Goal: Task Accomplishment & Management: Manage account settings

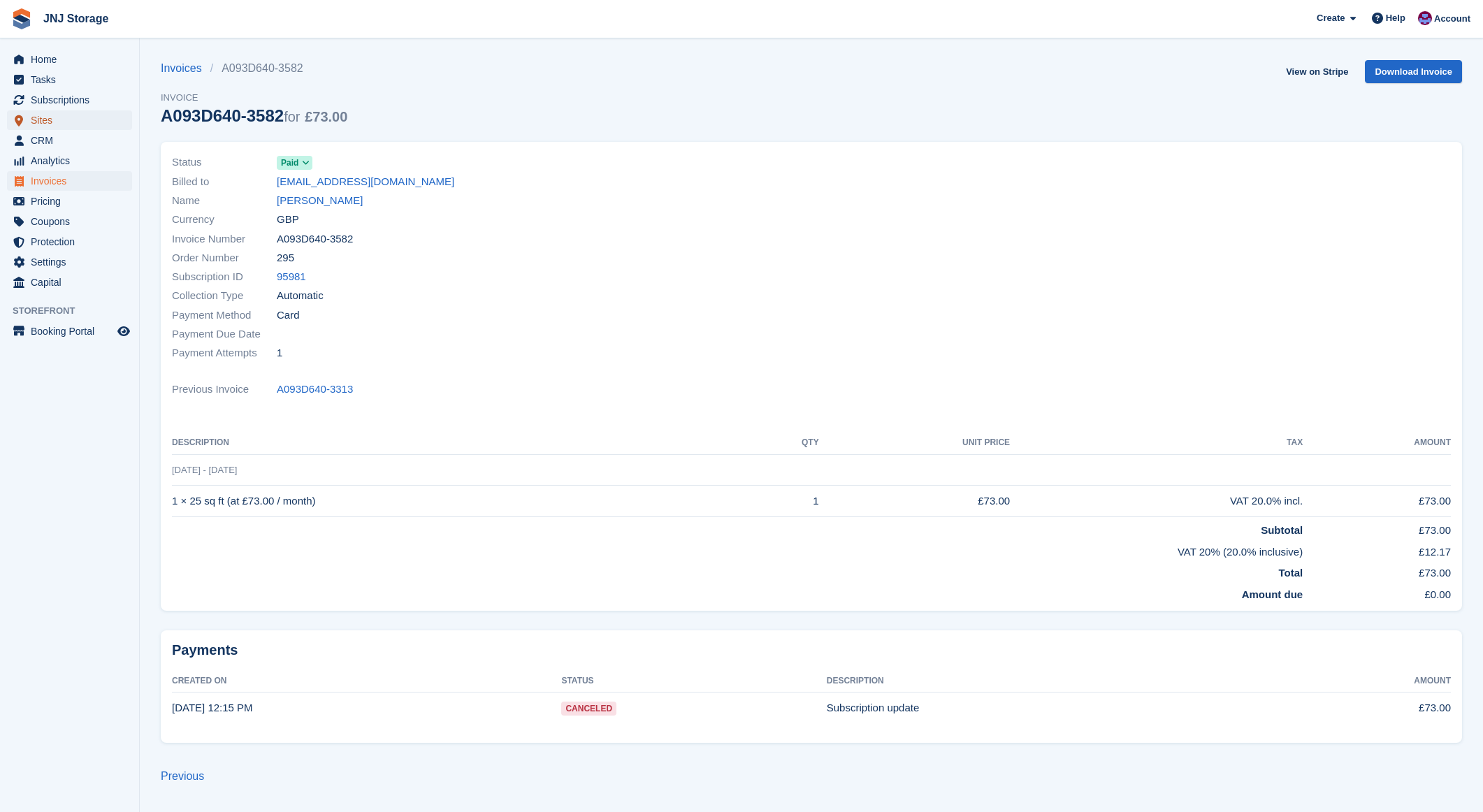
click at [60, 122] on span "Sites" at bounding box center [72, 120] width 84 height 19
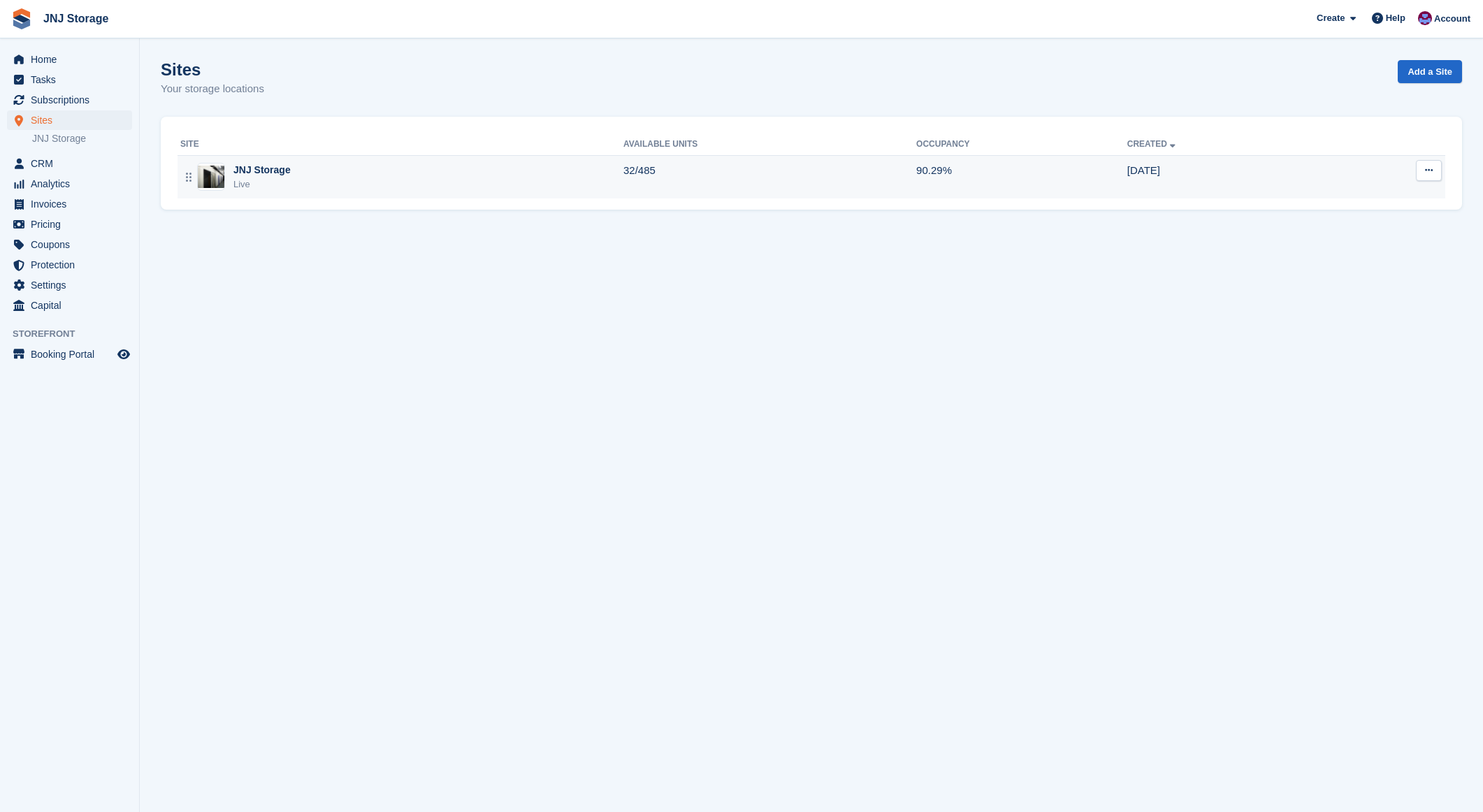
click at [277, 167] on div "JNJ Storage" at bounding box center [262, 170] width 57 height 15
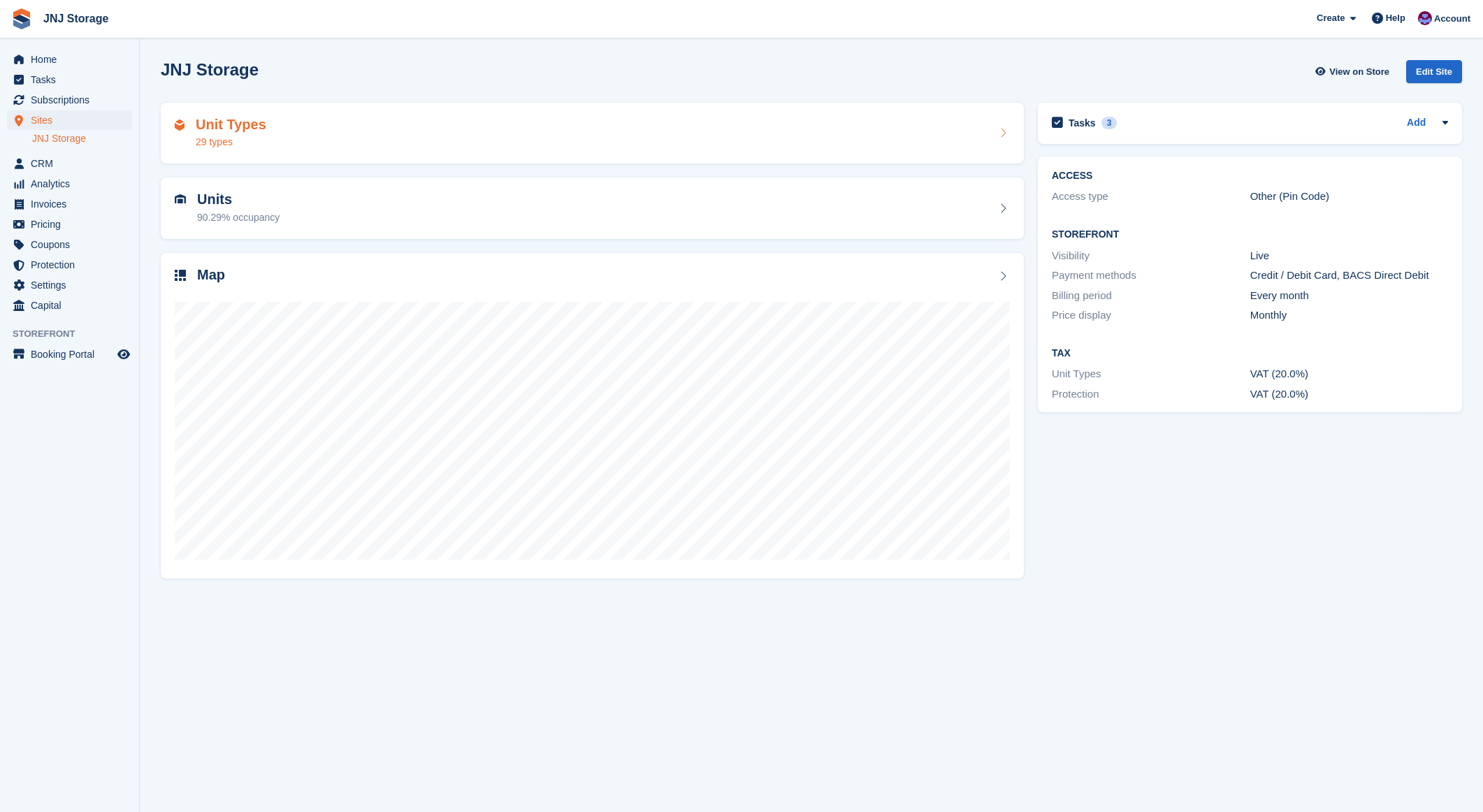
click at [238, 128] on h2 "Unit Types" at bounding box center [231, 124] width 71 height 16
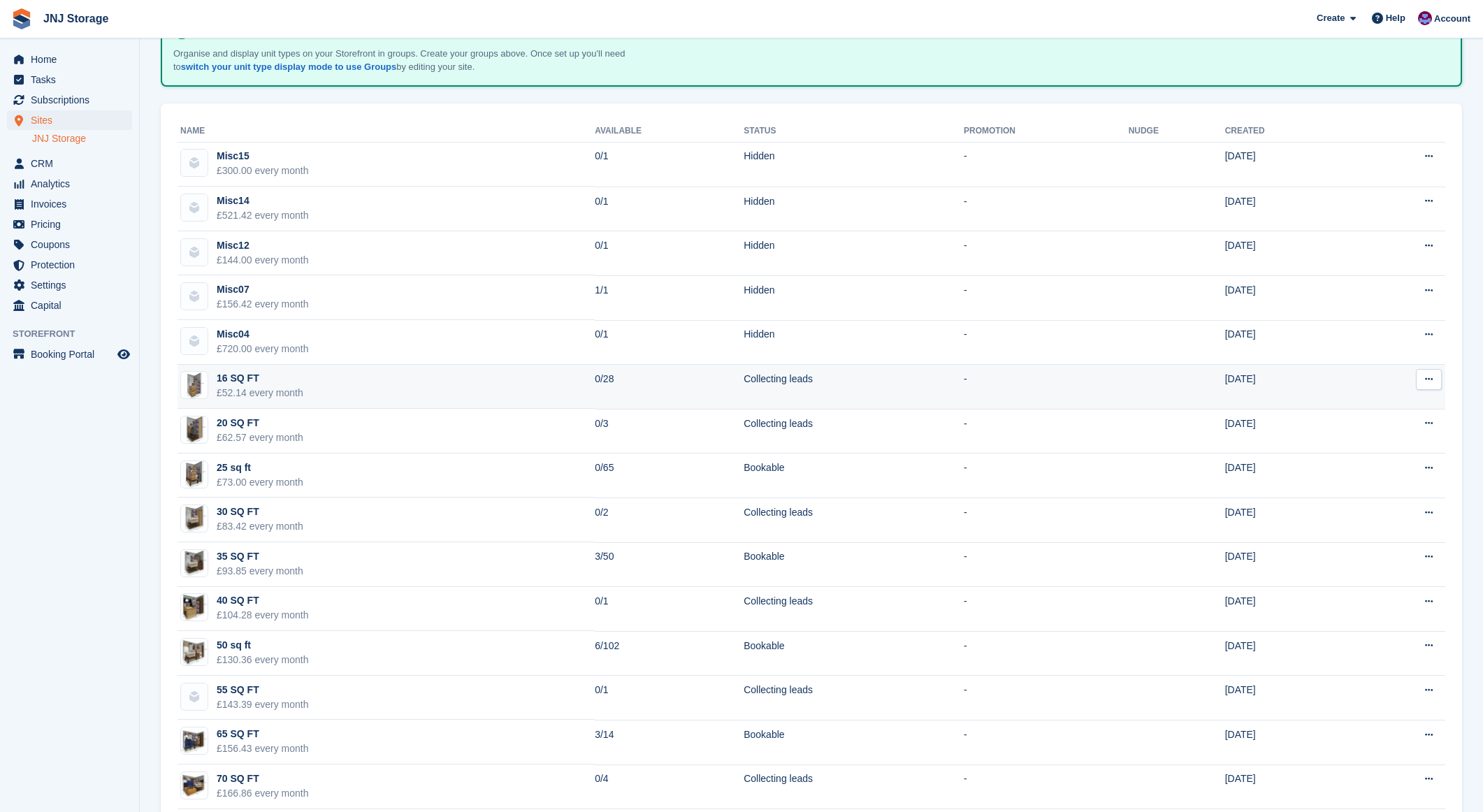
scroll to position [97, 0]
